Goal: Information Seeking & Learning: Check status

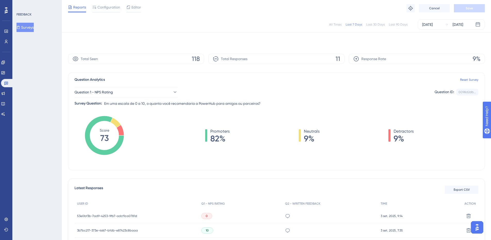
scroll to position [138, 0]
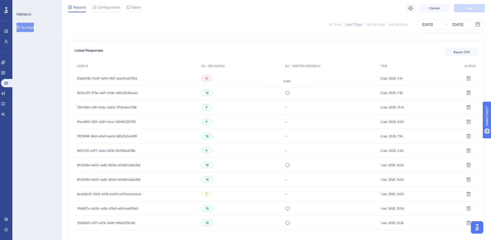
click at [288, 92] on icon at bounding box center [287, 92] width 5 height 5
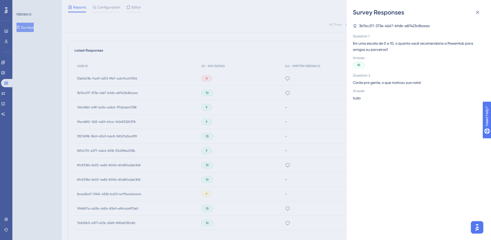
click at [288, 92] on div "Survey Responses 3b7bc217-373e-4667-bfdb-e87423c8baaa Question 1 Em [PERSON_NAM…" at bounding box center [245, 120] width 491 height 240
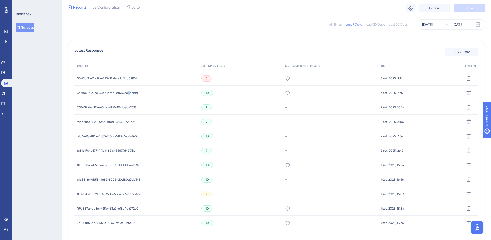
click at [129, 95] on span "3b7bc217-373e-4667-bfdb-e87423c8baaa" at bounding box center [107, 93] width 61 height 4
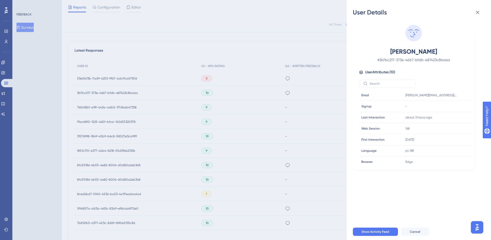
click at [286, 94] on div "User Details [PERSON_NAME] # 3b7bc217-373e-4667-bfdb-e87423c8baaa User Attribut…" at bounding box center [245, 120] width 491 height 240
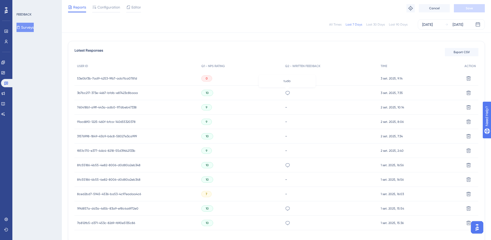
click at [287, 94] on icon at bounding box center [287, 92] width 5 height 5
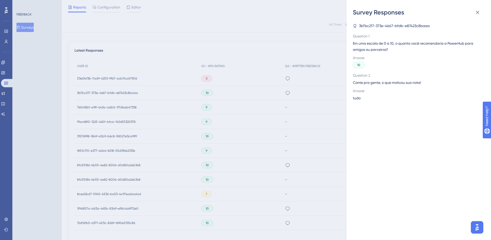
click at [271, 50] on div "Survey Responses 3b7bc217-373e-4667-bfdb-e87423c8baaa Question 1 Em [PERSON_NAM…" at bounding box center [245, 120] width 491 height 240
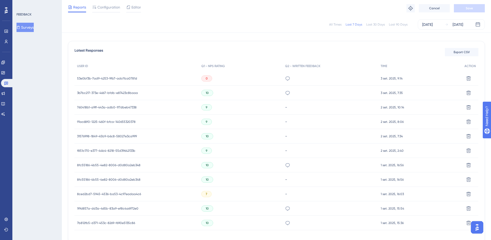
click at [126, 77] on span "53e0bf3b-7ad9-4253-9fb7-adcf1ca0781d" at bounding box center [107, 78] width 60 height 4
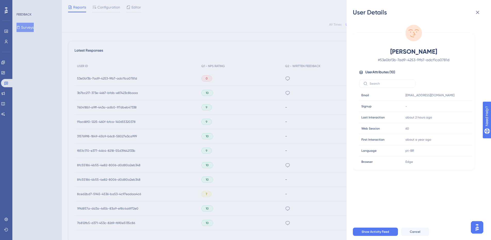
click at [235, 43] on div "User Details [PERSON_NAME] # 53e0bf3b-7ad9-4253-9fb7-adcf1ca0781d User Attribut…" at bounding box center [245, 120] width 491 height 240
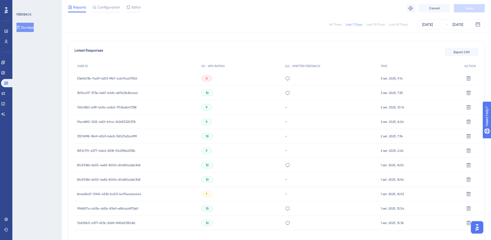
click at [287, 46] on div "Latest Responses Export CSV USER ID Q1 - NPS RATING Q2 - WRITTEN FEEDBACK TIME …" at bounding box center [276, 142] width 417 height 202
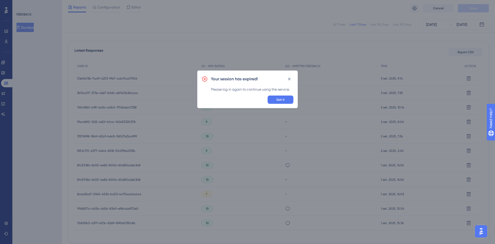
click at [282, 99] on span "Got it" at bounding box center [281, 100] width 8 height 4
